Goal: Task Accomplishment & Management: Use online tool/utility

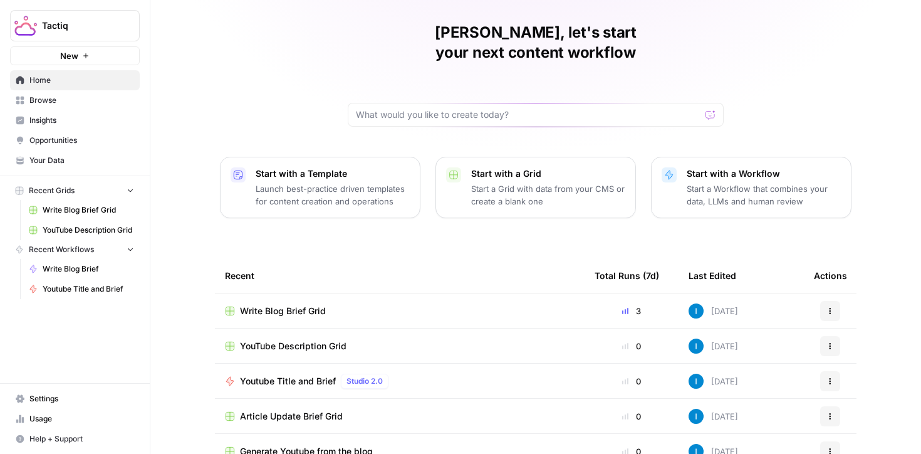
scroll to position [49, 0]
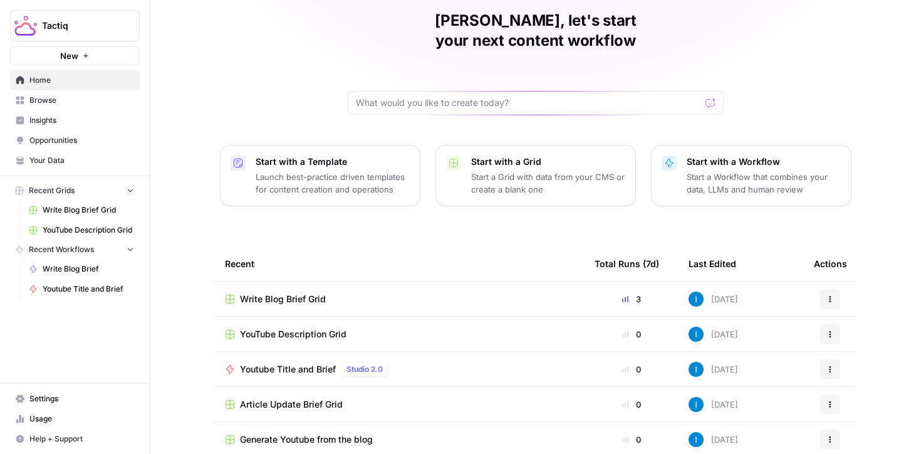
click at [278, 293] on span "Write Blog Brief Grid" at bounding box center [283, 299] width 86 height 13
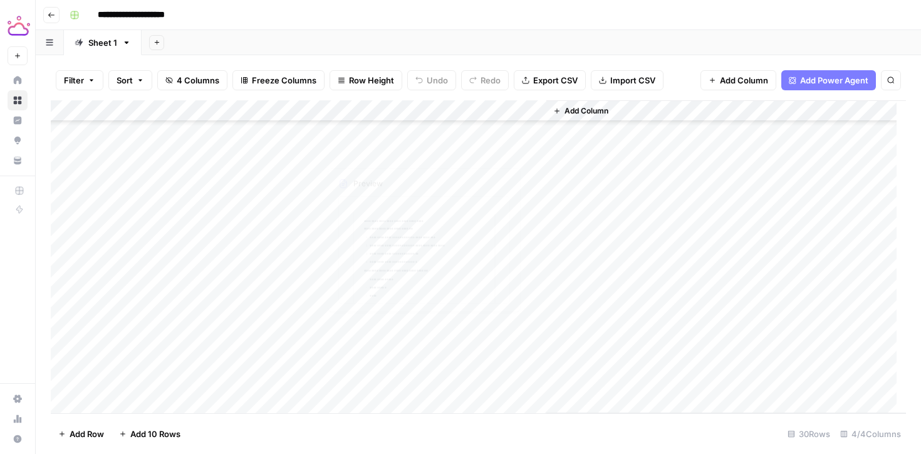
scroll to position [368, 0]
click at [368, 385] on div "Add Column" at bounding box center [478, 256] width 855 height 313
click at [382, 382] on div "Add Column" at bounding box center [478, 256] width 855 height 313
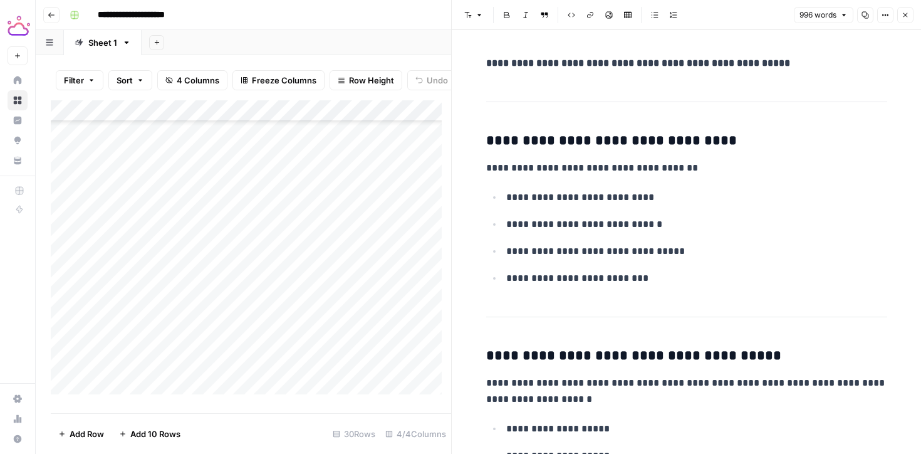
scroll to position [386, 0]
click at [133, 386] on div "Add Column" at bounding box center [251, 251] width 400 height 303
type textarea "**********"
click at [272, 391] on div "Add Column" at bounding box center [251, 251] width 400 height 303
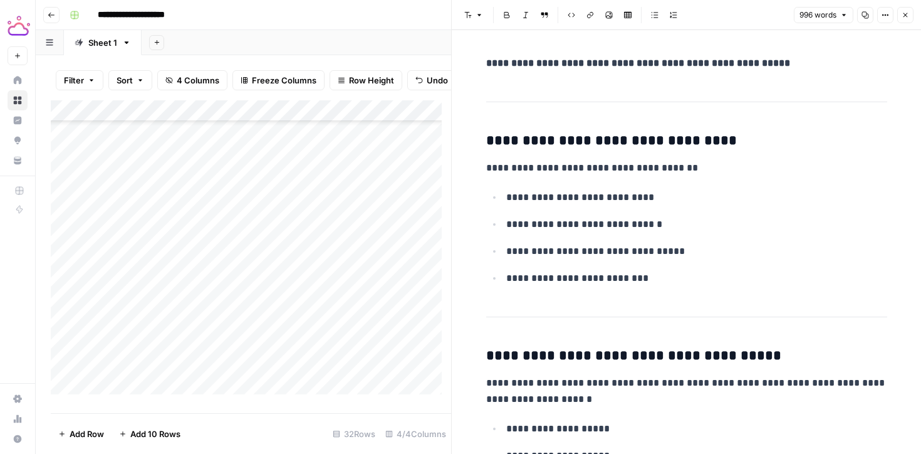
scroll to position [429, 0]
click at [263, 348] on div "Add Column" at bounding box center [251, 251] width 400 height 303
click at [158, 345] on div "Add Column" at bounding box center [251, 251] width 400 height 303
drag, startPoint x: 248, startPoint y: 351, endPoint x: 72, endPoint y: 347, distance: 176.1
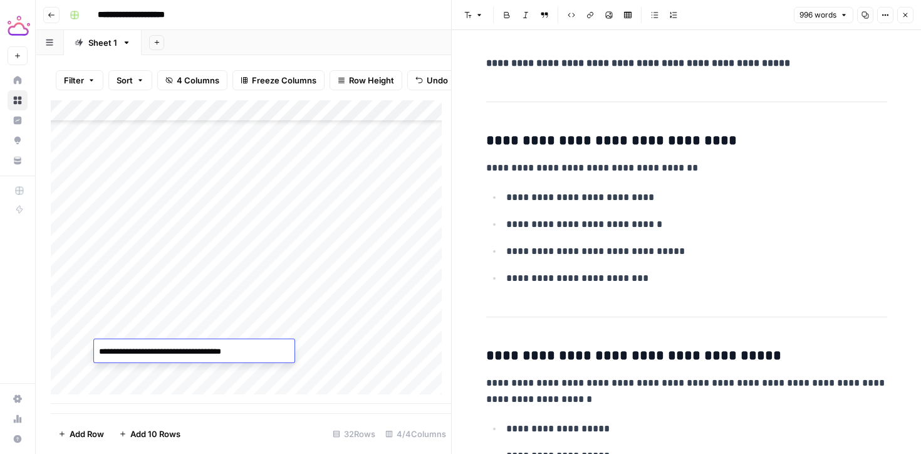
click at [72, 347] on body "**********" at bounding box center [460, 227] width 921 height 454
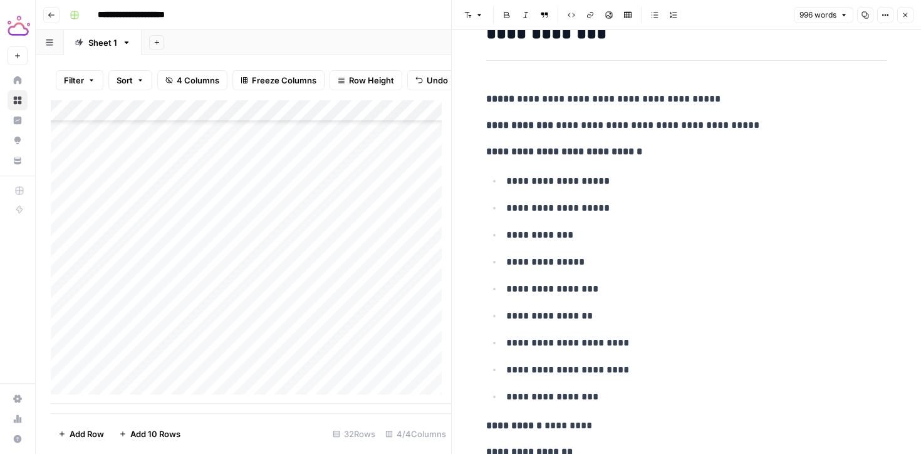
scroll to position [1443, 0]
click at [143, 368] on div "Add Column" at bounding box center [251, 251] width 400 height 303
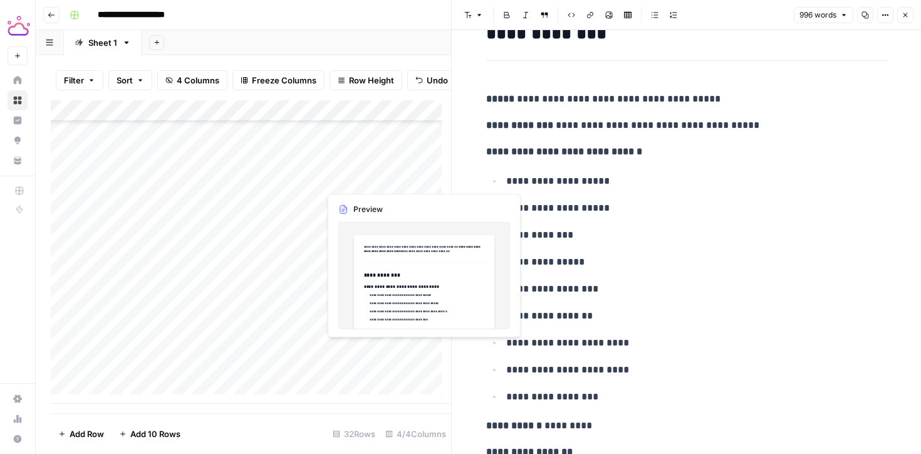
click at [381, 352] on div "Add Column" at bounding box center [251, 251] width 400 height 303
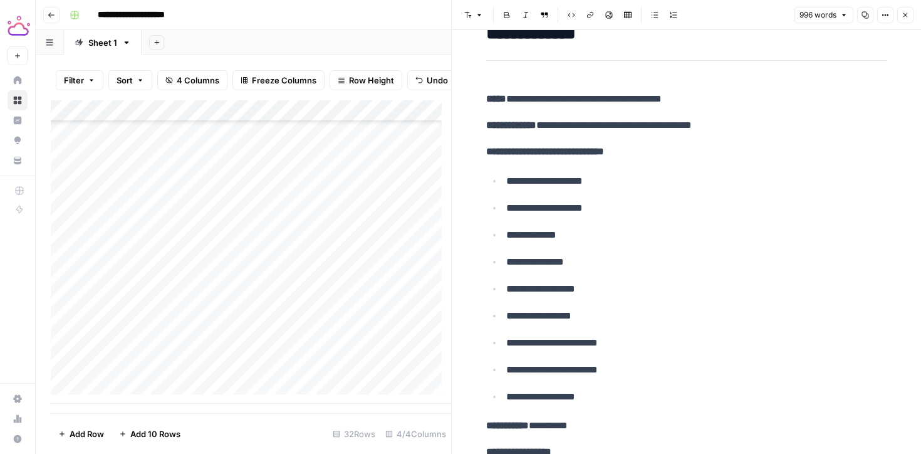
click at [402, 350] on div "Add Column" at bounding box center [251, 251] width 400 height 303
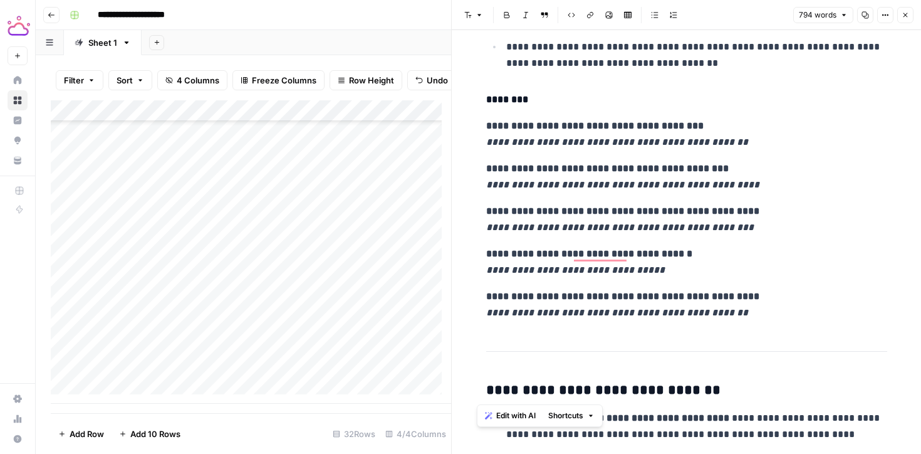
scroll to position [2732, 0]
drag, startPoint x: 483, startPoint y: 205, endPoint x: 721, endPoint y: 318, distance: 263.4
